Goal: Use online tool/utility

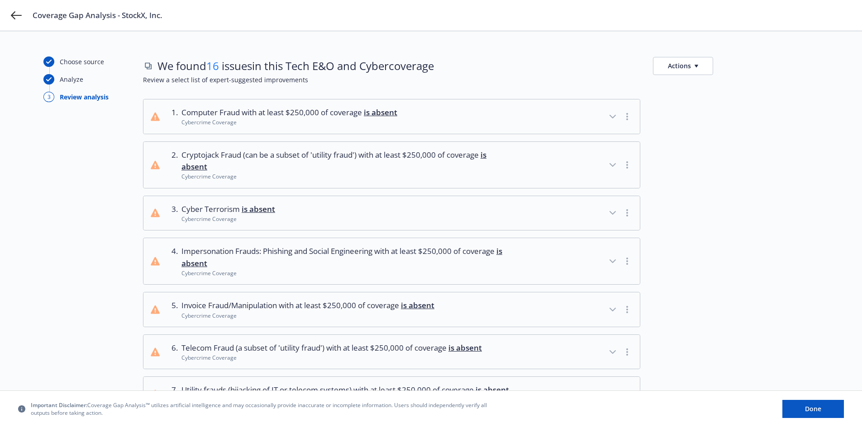
scroll to position [45, 0]
